Goal: Information Seeking & Learning: Learn about a topic

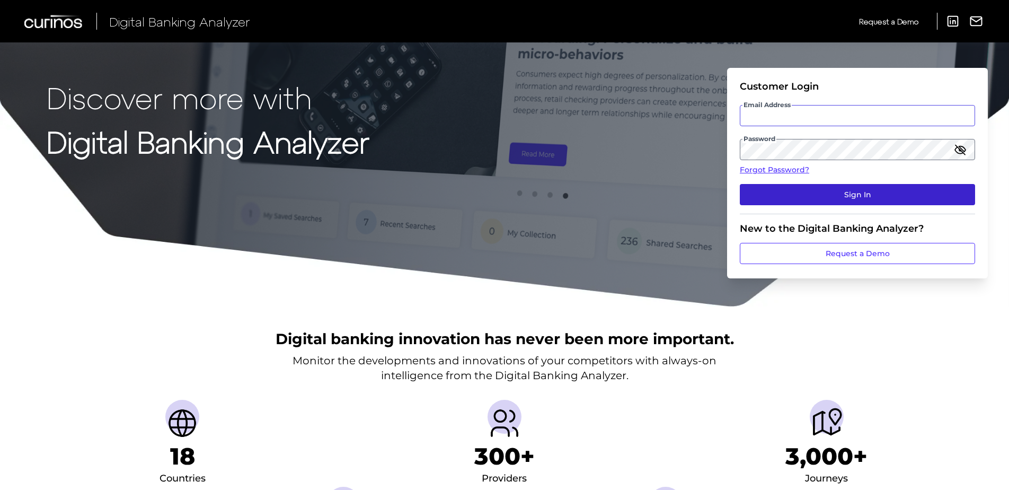
type input "[PERSON_NAME][EMAIL_ADDRESS][PERSON_NAME][DOMAIN_NAME]"
click at [801, 198] on button "Sign In" at bounding box center [857, 194] width 235 height 21
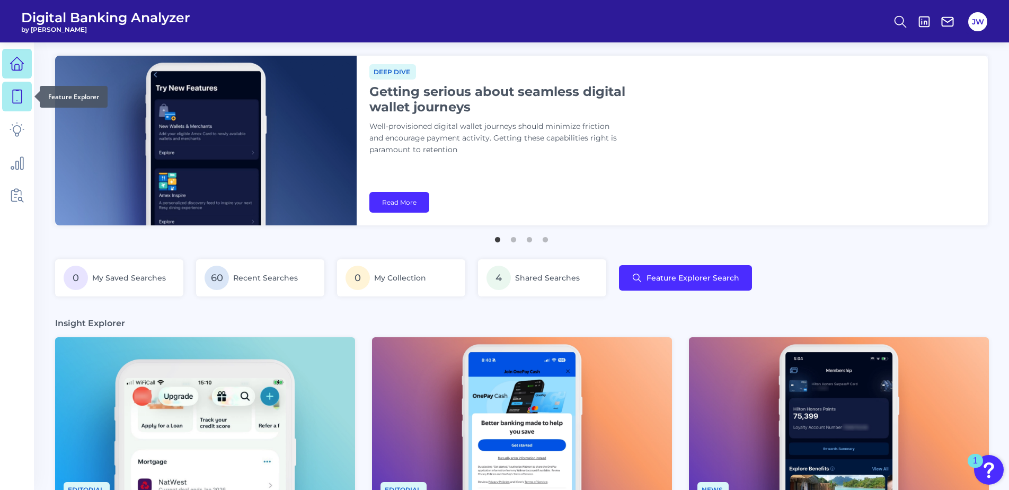
click at [13, 97] on icon at bounding box center [17, 96] width 9 height 13
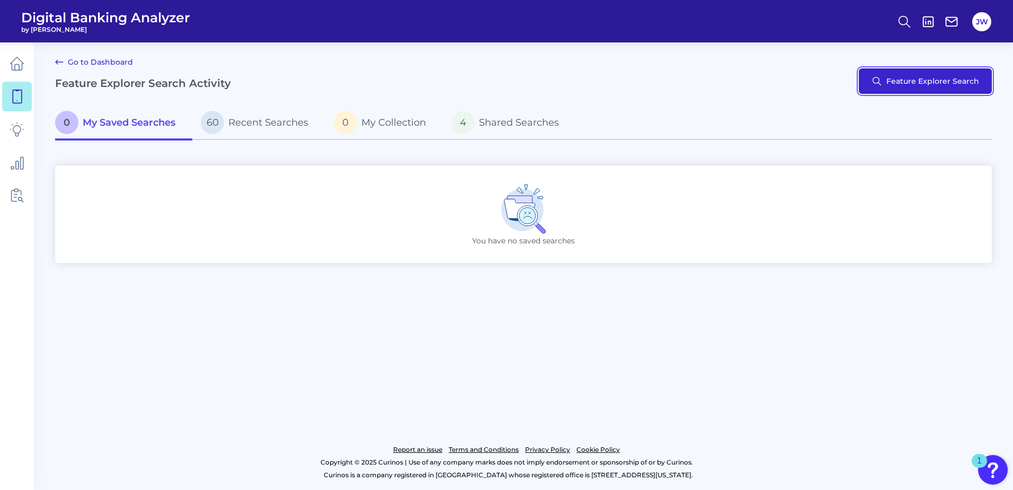
click at [977, 91] on button "Feature Explorer Search" at bounding box center [925, 80] width 133 height 25
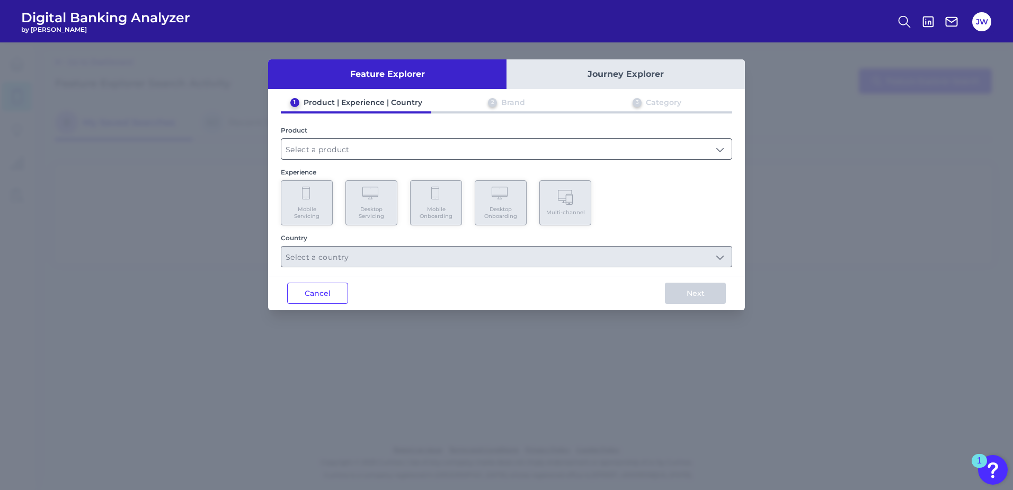
click at [501, 146] on input "text" at bounding box center [506, 149] width 450 height 20
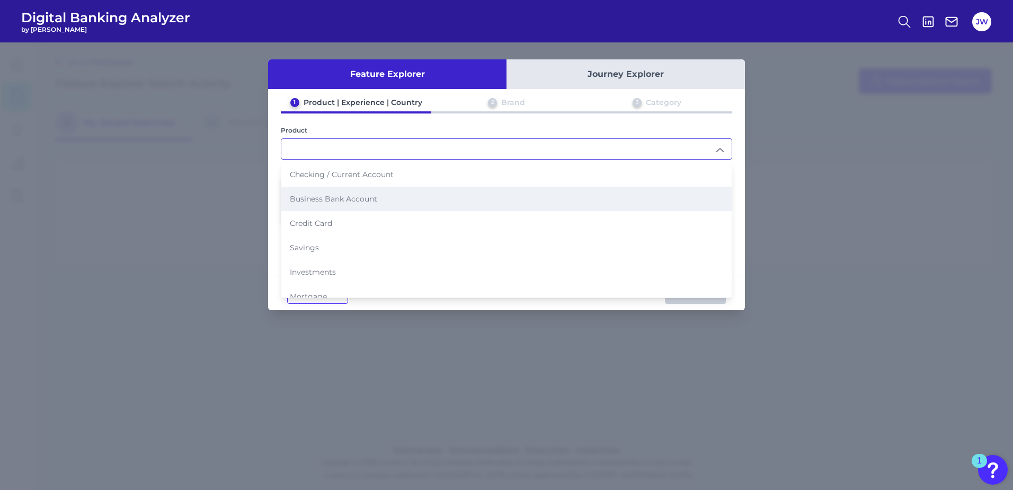
click at [393, 189] on li "Business Bank Account" at bounding box center [506, 198] width 450 height 24
type input "Business Bank Account"
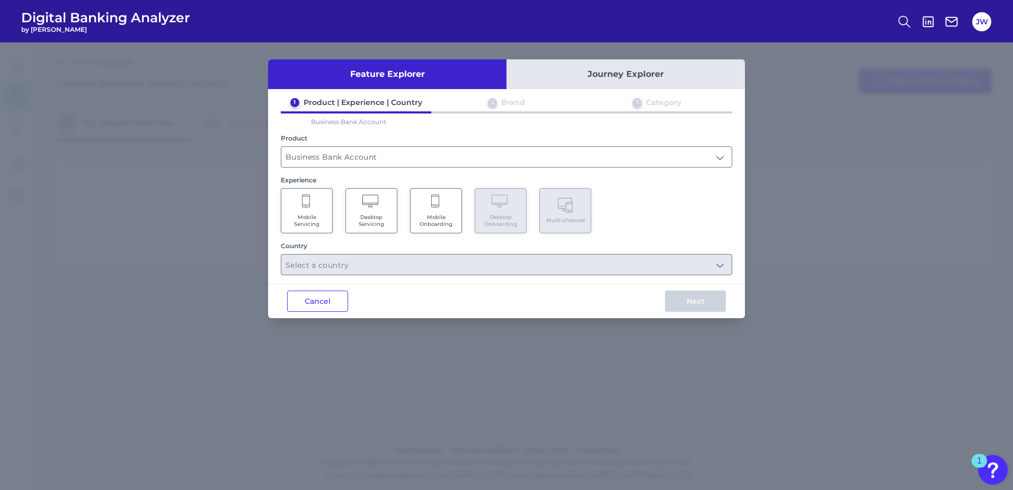
click at [319, 201] on Servicing "Mobile Servicing" at bounding box center [307, 210] width 52 height 45
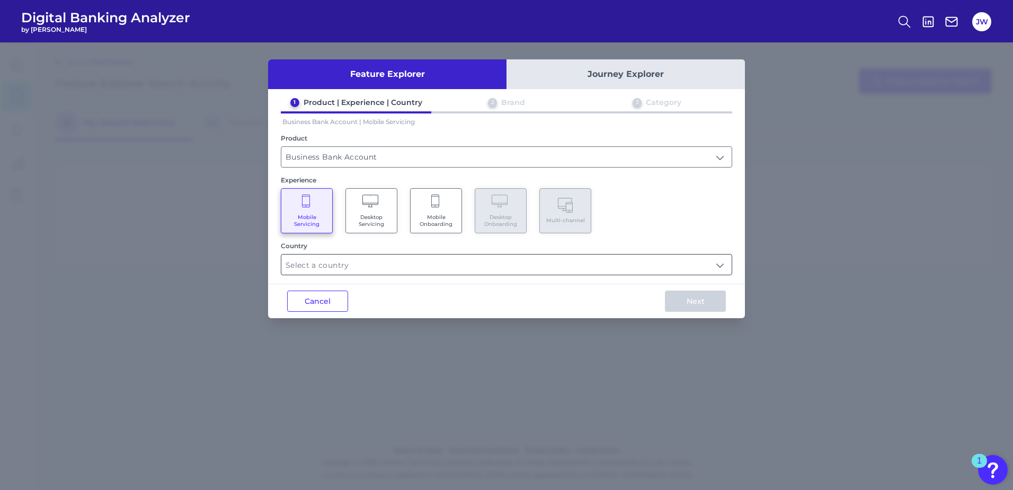
click at [376, 261] on input "text" at bounding box center [506, 264] width 450 height 20
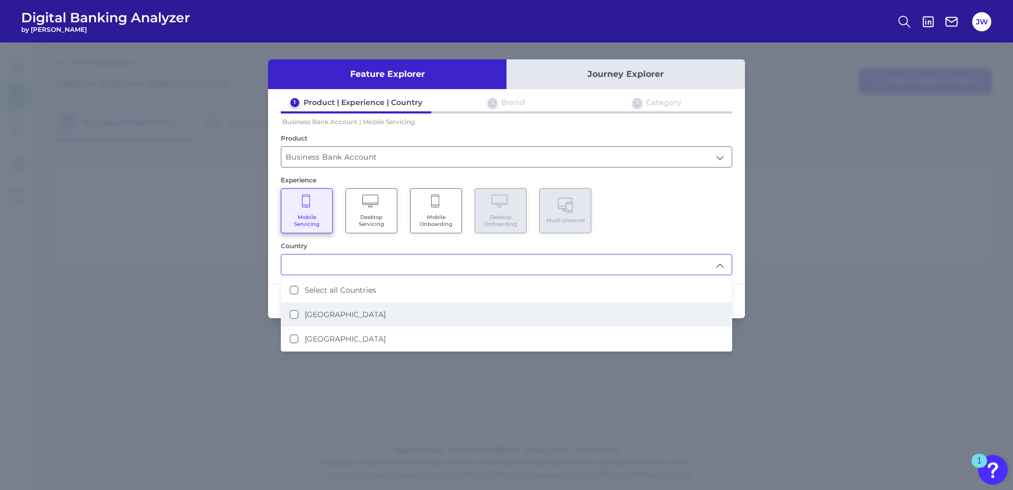
click at [357, 310] on label "[GEOGRAPHIC_DATA]" at bounding box center [345, 314] width 81 height 10
type input "[GEOGRAPHIC_DATA]"
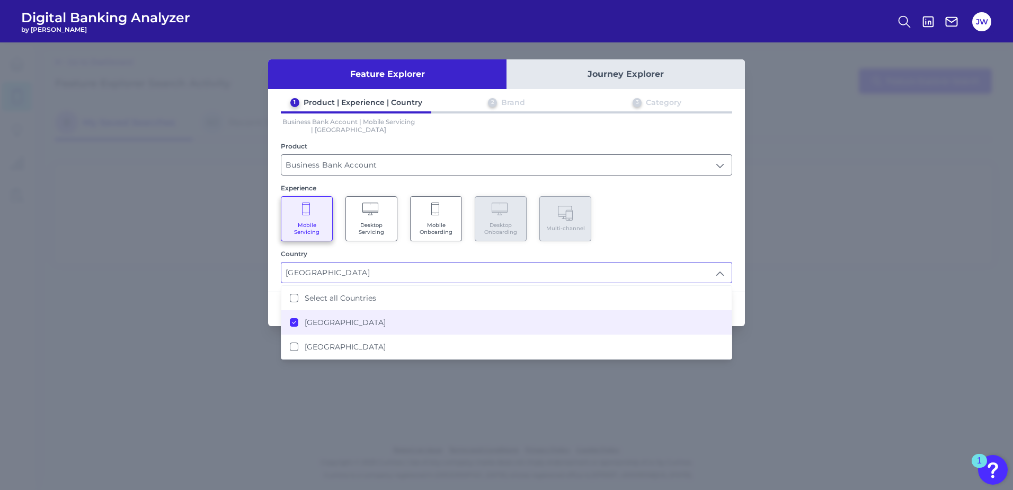
click at [674, 233] on div "Mobile Servicing Desktop Servicing Mobile Onboarding Desktop Onboarding Multi-c…" at bounding box center [506, 218] width 451 height 45
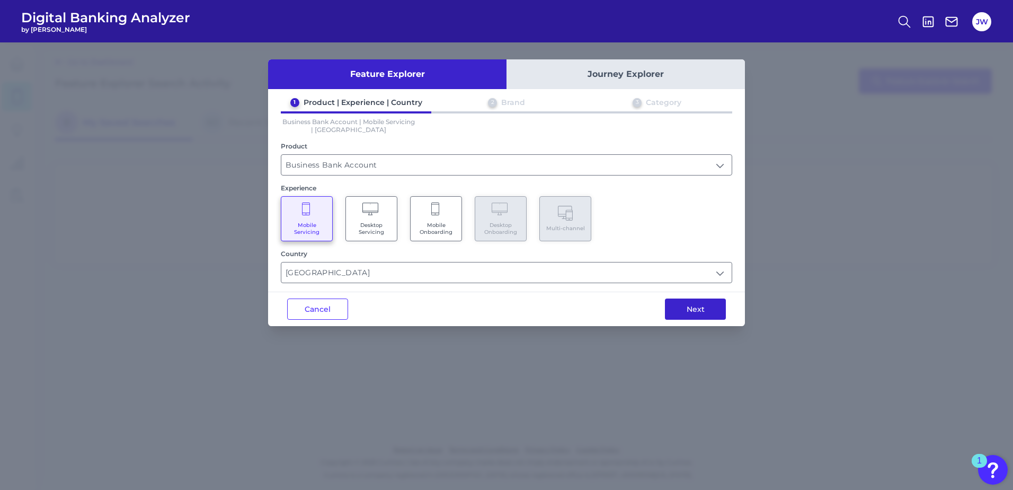
click at [712, 313] on button "Next" at bounding box center [695, 308] width 61 height 21
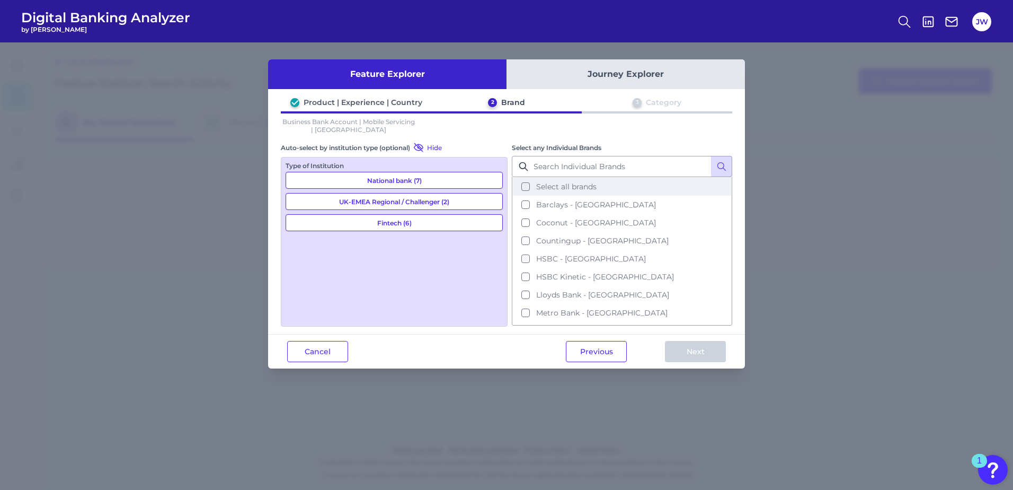
click at [548, 191] on span "Select all brands" at bounding box center [566, 187] width 60 height 10
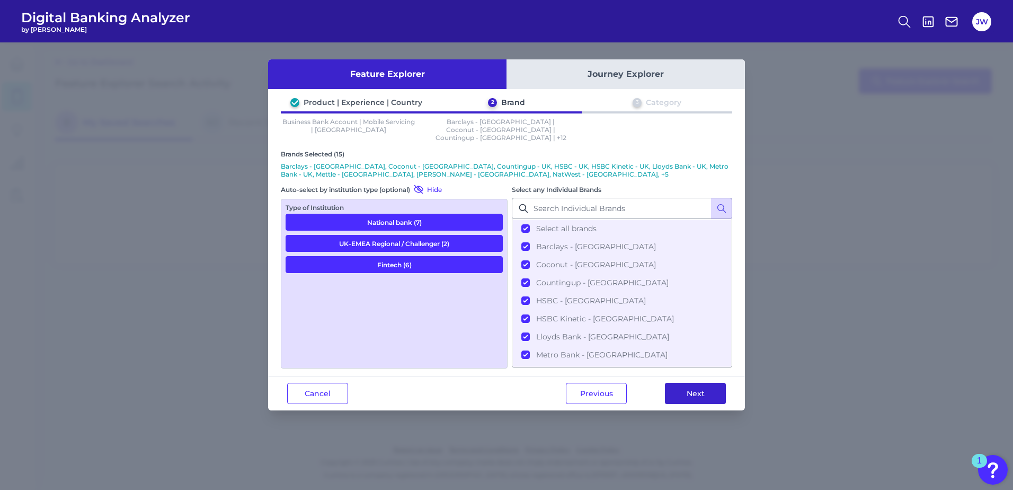
click at [692, 386] on button "Next" at bounding box center [695, 393] width 61 height 21
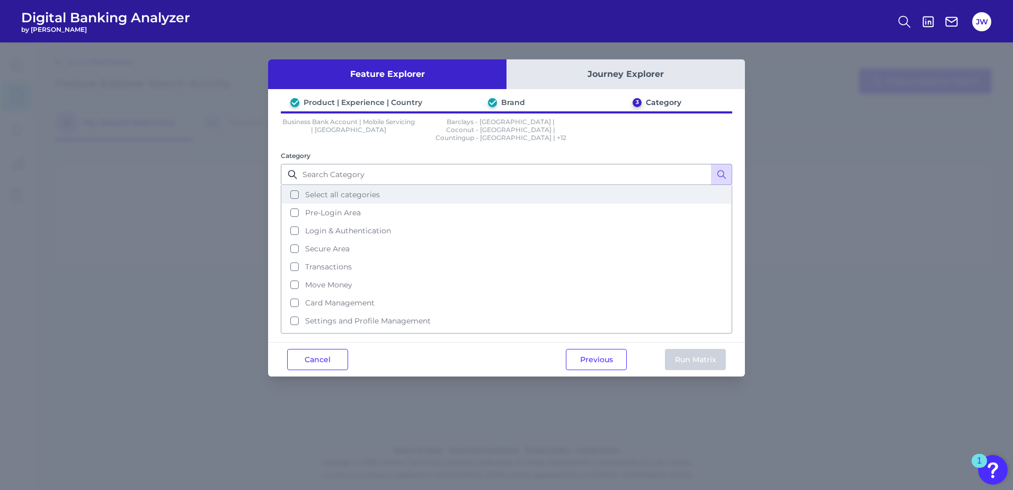
click at [354, 190] on span "Select all categories" at bounding box center [342, 195] width 75 height 10
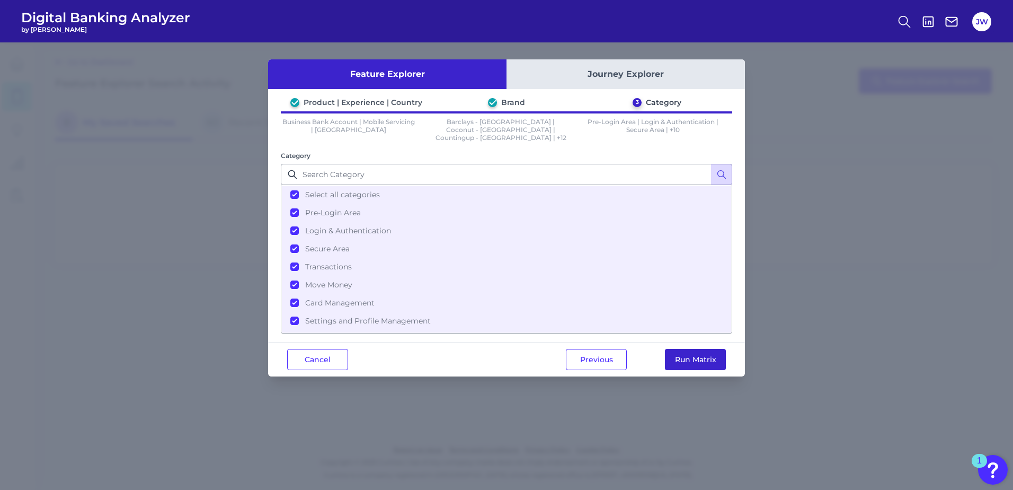
click at [688, 349] on button "Run Matrix" at bounding box center [695, 359] width 61 height 21
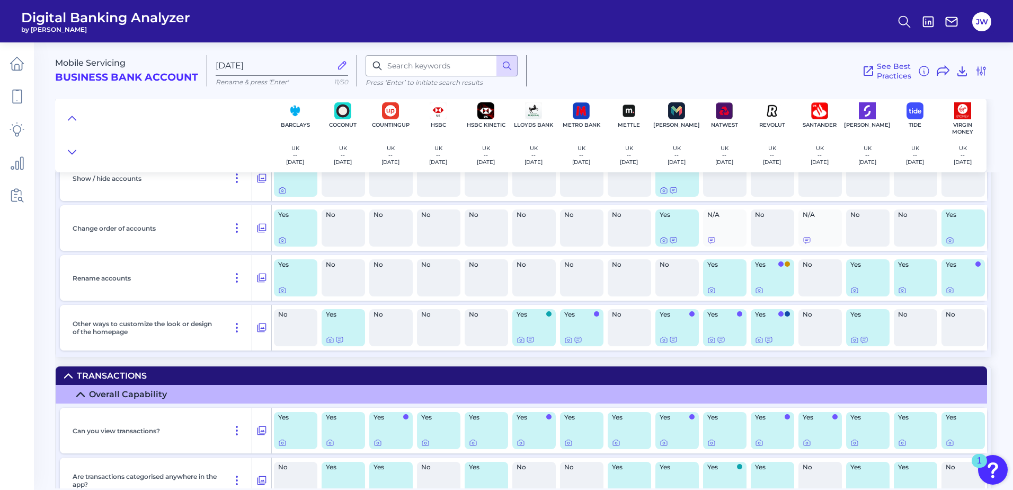
scroll to position [2490, 0]
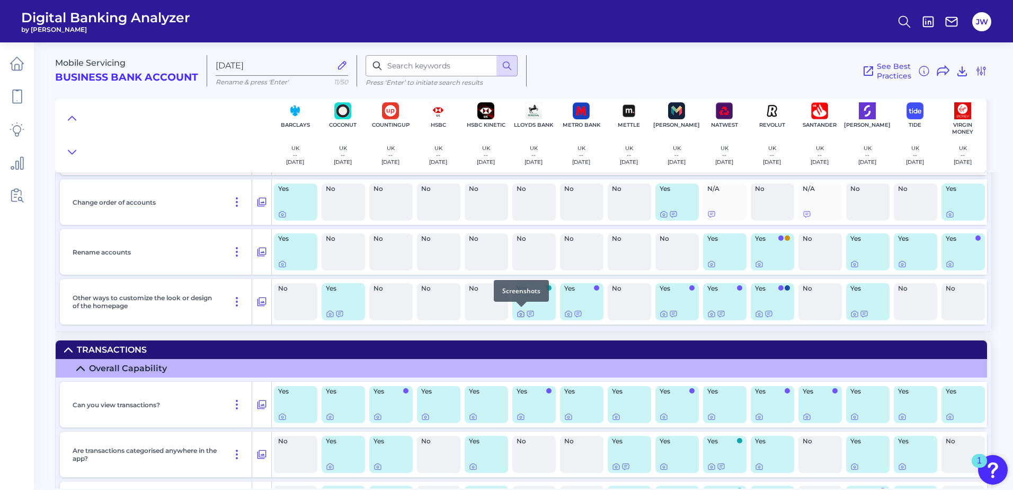
click at [520, 314] on icon at bounding box center [521, 313] width 8 height 8
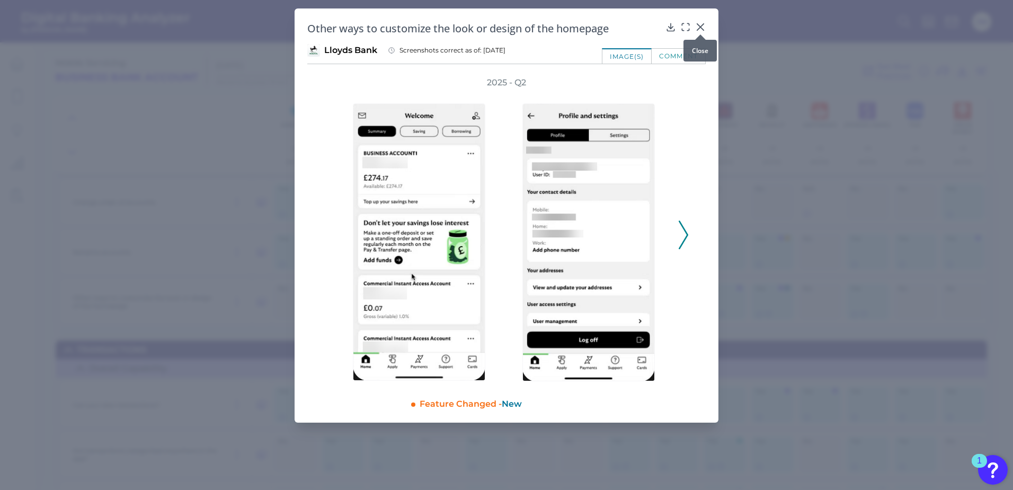
click at [702, 26] on icon at bounding box center [700, 27] width 6 height 6
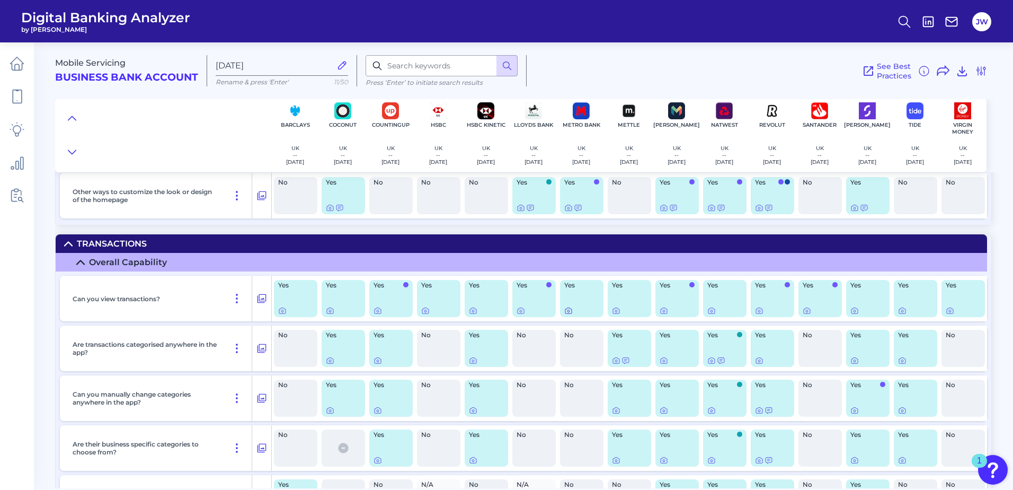
scroll to position [2649, 0]
